Goal: Transaction & Acquisition: Purchase product/service

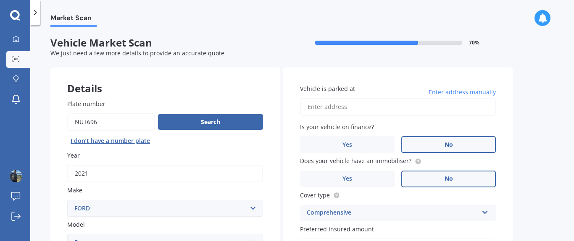
select select "FORD"
select select "RANGER"
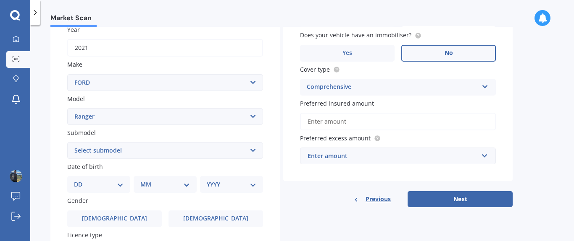
scroll to position [126, 0]
click at [455, 121] on input "Preferred insured amount" at bounding box center [398, 122] width 196 height 18
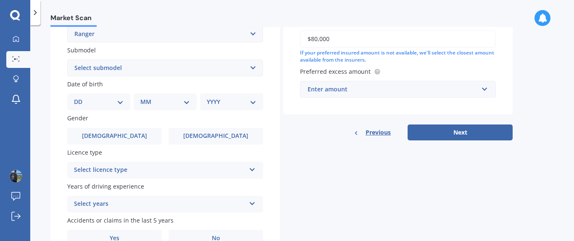
scroll to position [210, 0]
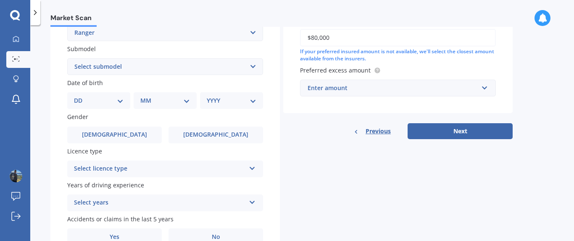
type input "$80,000"
click at [485, 92] on input "text" at bounding box center [395, 88] width 188 height 16
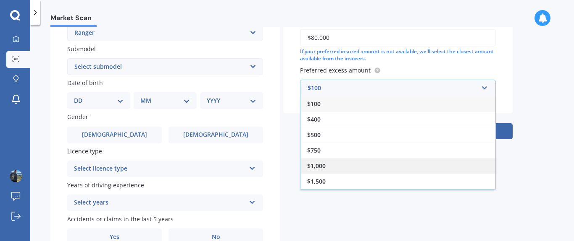
click at [323, 168] on span "$1,000" at bounding box center [316, 166] width 18 height 8
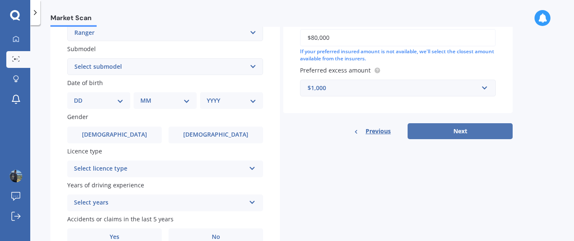
click at [471, 134] on button "Next" at bounding box center [459, 131] width 105 height 16
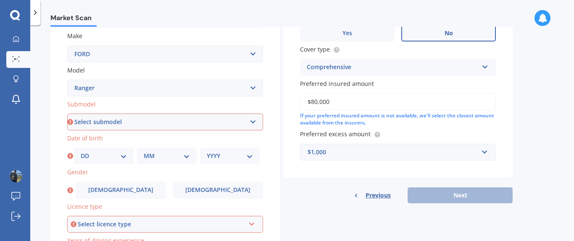
scroll to position [168, 0]
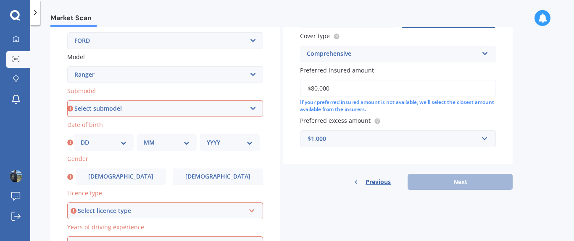
click at [254, 107] on select "Select submodel 4X2 3.2 Litre Turbo Diesel 4X2 XL 2.2 Litre Turbo Diesel 4X2 XL…" at bounding box center [165, 108] width 196 height 17
select select "4X2 XL 2.2 LITRE TURBO DIESEL"
click at [67, 100] on select "Select submodel 4X2 3.2 Litre Turbo Diesel 4X2 XL 2.2 Litre Turbo Diesel 4X2 XL…" at bounding box center [165, 108] width 196 height 17
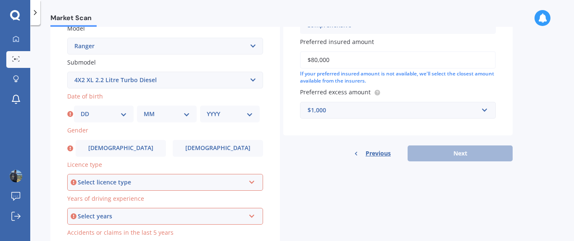
scroll to position [210, 0]
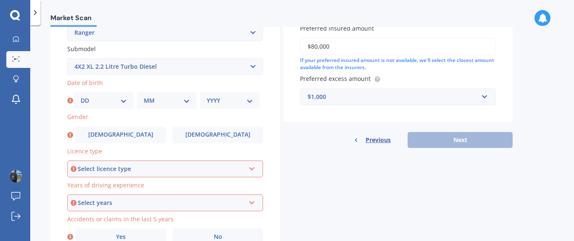
click at [122, 101] on select "DD 01 02 03 04 05 06 07 08 09 10 11 12 13 14 15 16 17 18 19 20 21 22 23 24 25 2…" at bounding box center [104, 100] width 46 height 9
select select "15"
click at [81, 96] on select "DD 01 02 03 04 05 06 07 08 09 10 11 12 13 14 15 16 17 18 19 20 21 22 23 24 25 2…" at bounding box center [104, 100] width 46 height 9
click at [188, 101] on select "MM 01 02 03 04 05 06 07 08 09 10 11 12" at bounding box center [167, 100] width 46 height 9
select select "12"
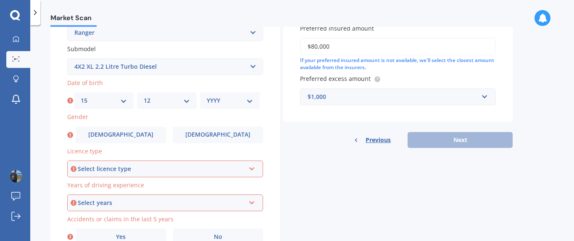
click at [144, 96] on select "MM 01 02 03 04 05 06 07 08 09 10 11 12" at bounding box center [167, 100] width 46 height 9
click at [250, 104] on select "YYYY 2025 2024 2023 2022 2021 2020 2019 2018 2017 2016 2015 2014 2013 2012 2011…" at bounding box center [230, 100] width 46 height 9
select select "1972"
click at [207, 96] on select "YYYY 2025 2024 2023 2022 2021 2020 2019 2018 2017 2016 2015 2014 2013 2012 2011…" at bounding box center [230, 100] width 46 height 9
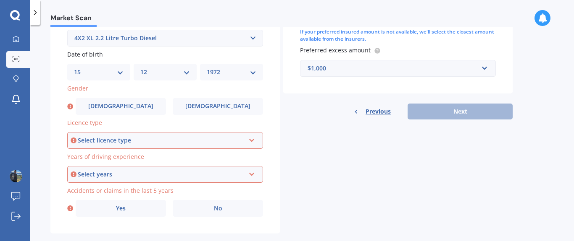
scroll to position [252, 0]
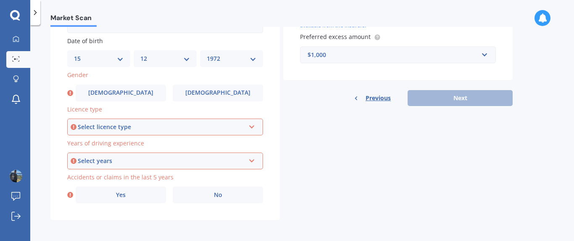
click at [252, 128] on icon at bounding box center [251, 126] width 7 height 6
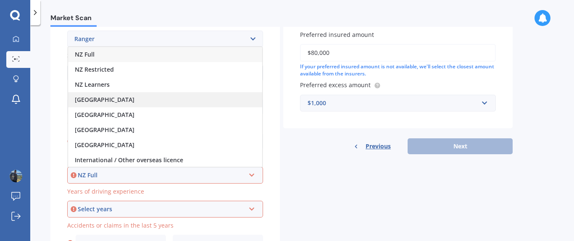
scroll to position [168, 0]
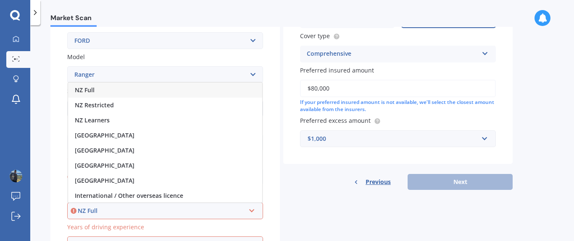
click at [93, 90] on span "NZ Full" at bounding box center [85, 90] width 20 height 8
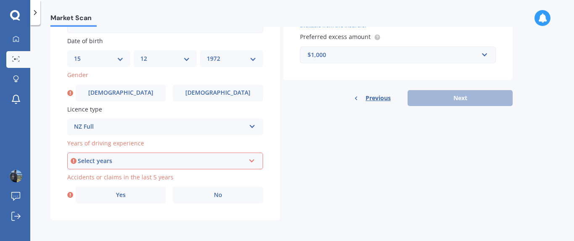
scroll to position [253, 0]
click at [251, 161] on icon at bounding box center [251, 159] width 7 height 6
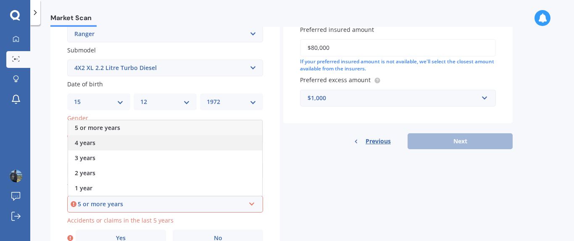
scroll to position [211, 0]
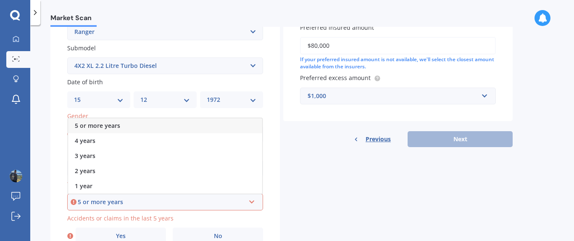
click at [101, 125] on span "5 or more years" at bounding box center [97, 126] width 45 height 8
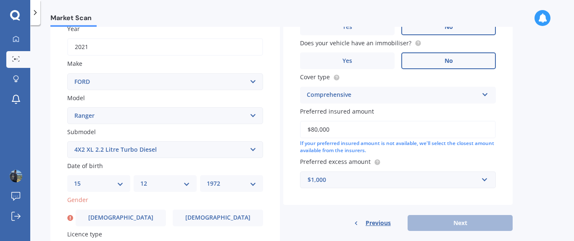
scroll to position [1, 0]
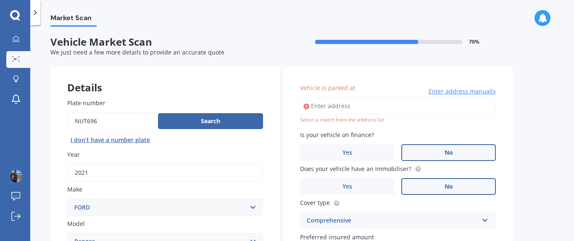
click at [366, 106] on input "Vehicle is parked at" at bounding box center [398, 106] width 196 height 18
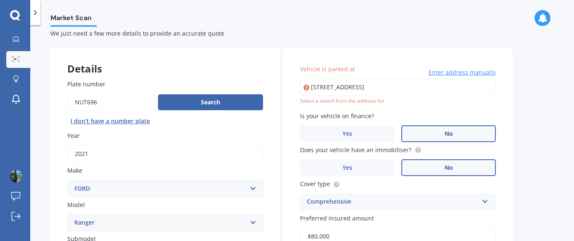
scroll to position [0, 0]
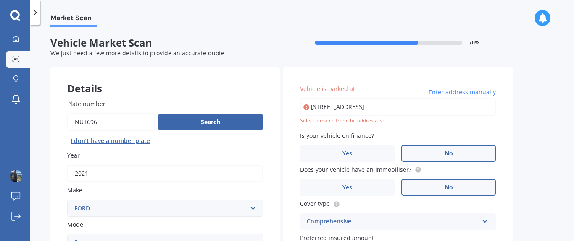
click at [446, 106] on input "[STREET_ADDRESS]" at bounding box center [398, 107] width 196 height 18
type input "[STREET_ADDRESS]"
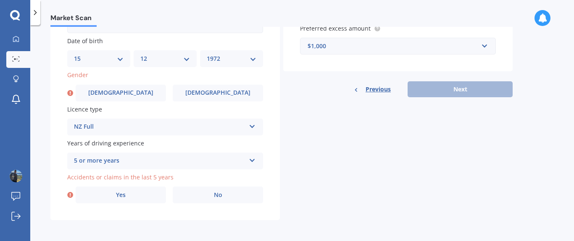
scroll to position [253, 0]
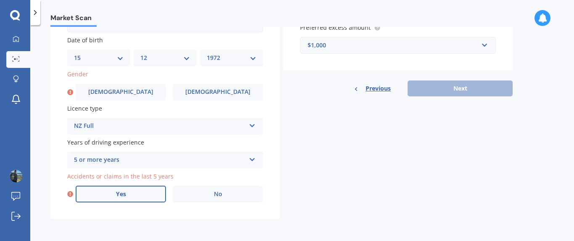
click at [124, 195] on span "Yes" at bounding box center [121, 194] width 10 height 7
click at [0, 0] on input "Yes" at bounding box center [0, 0] width 0 height 0
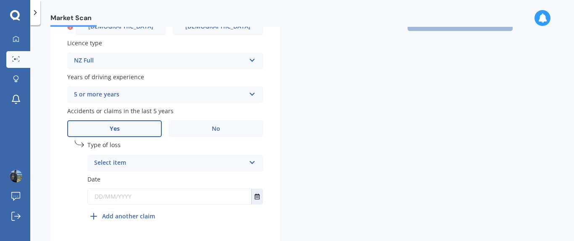
scroll to position [337, 0]
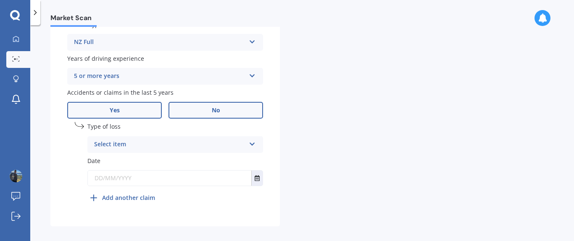
click at [220, 111] on label "No" at bounding box center [215, 110] width 94 height 17
click at [0, 0] on input "No" at bounding box center [0, 0] width 0 height 0
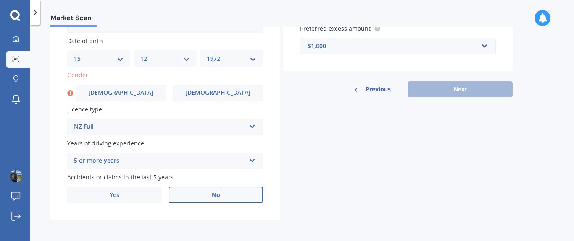
scroll to position [253, 0]
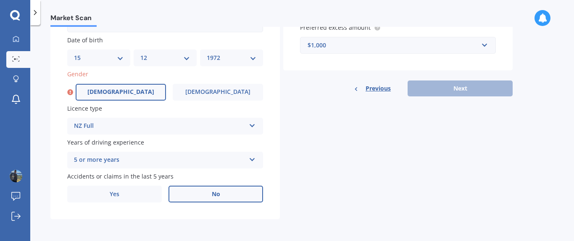
click at [134, 95] on label "[DEMOGRAPHIC_DATA]" at bounding box center [121, 92] width 90 height 17
click at [0, 0] on input "[DEMOGRAPHIC_DATA]" at bounding box center [0, 0] width 0 height 0
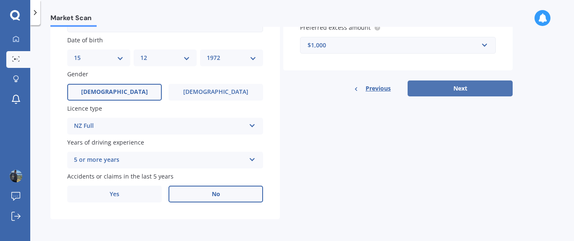
click at [474, 89] on button "Next" at bounding box center [459, 89] width 105 height 16
select select "15"
select select "12"
select select "1972"
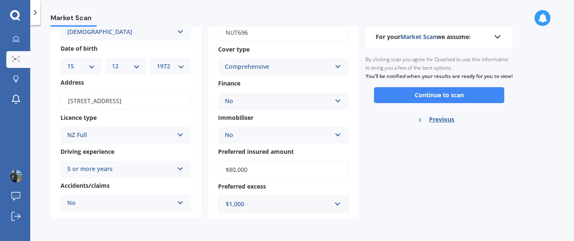
scroll to position [0, 0]
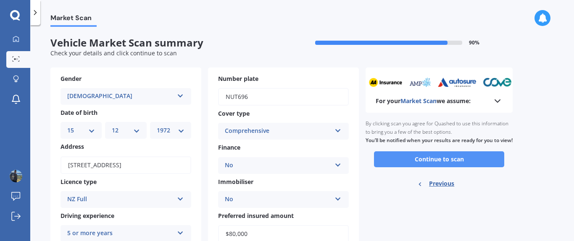
click at [437, 168] on button "Continue to scan" at bounding box center [439, 160] width 130 height 16
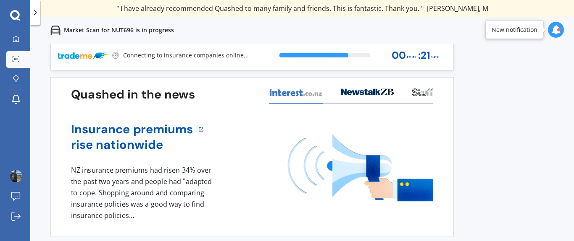
scroll to position [6, 0]
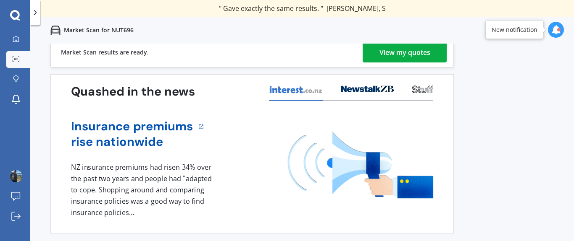
click at [400, 55] on div "View my quotes" at bounding box center [404, 52] width 51 height 20
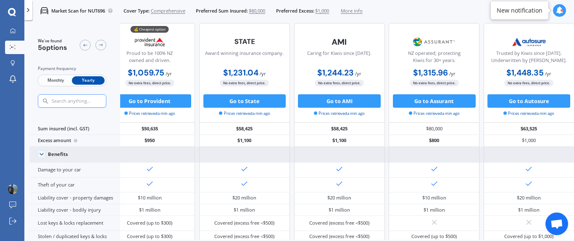
scroll to position [0, 24]
